Goal: Navigation & Orientation: Understand site structure

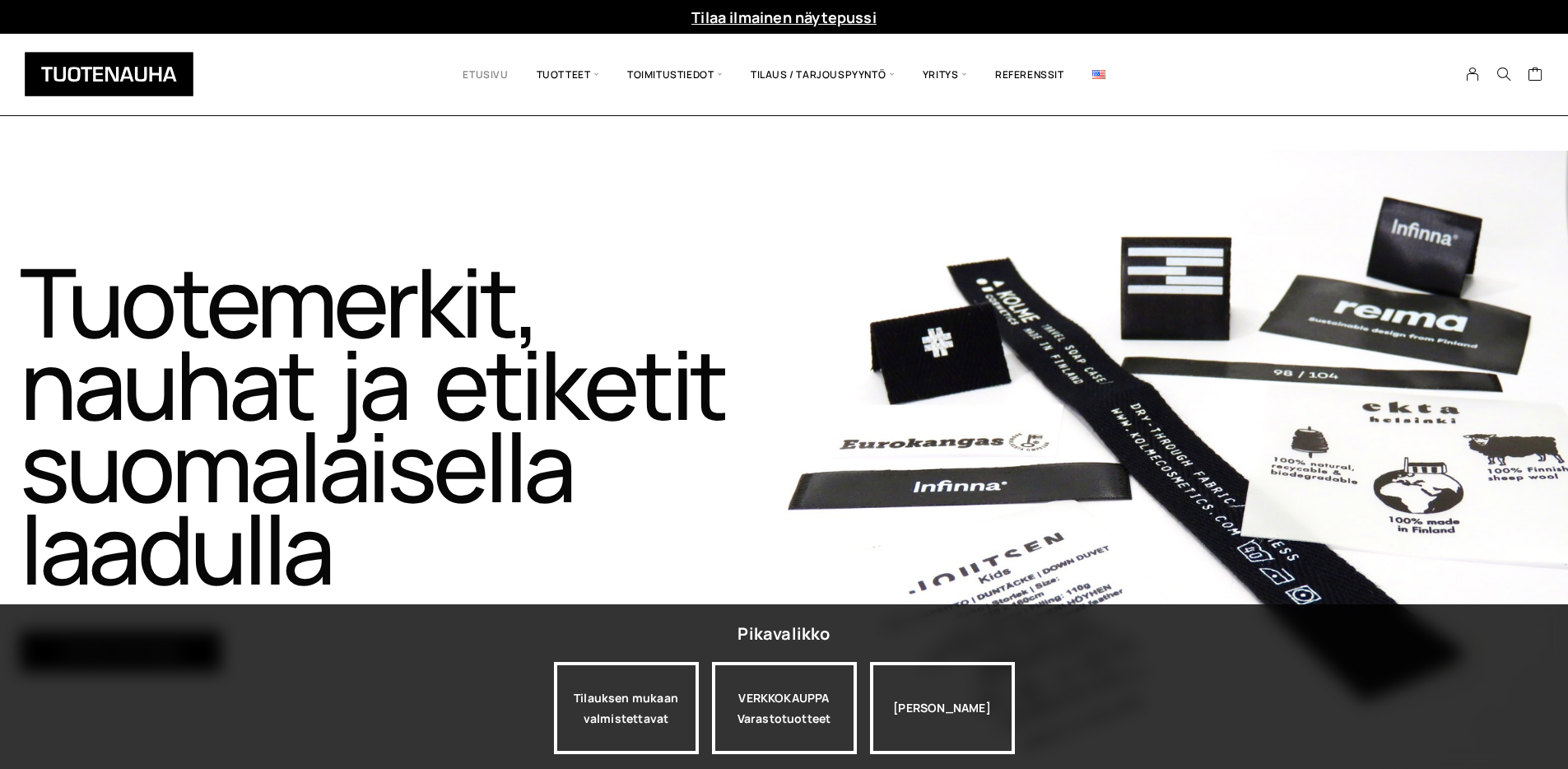
click at [464, 71] on link "Etusivu" at bounding box center [485, 74] width 73 height 57
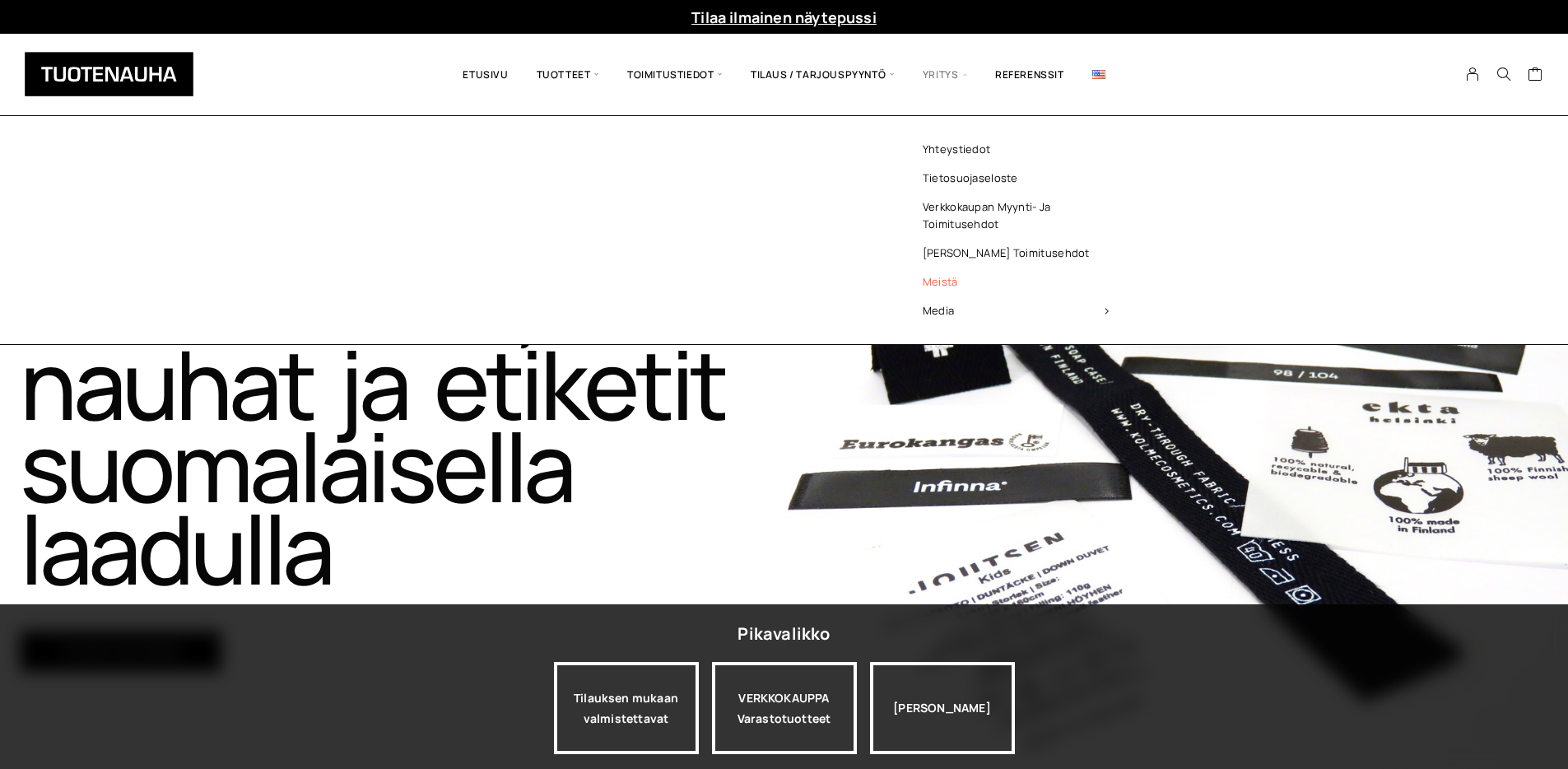
click at [934, 274] on link "Meistä" at bounding box center [1016, 282] width 239 height 29
